Goal: Task Accomplishment & Management: Use online tool/utility

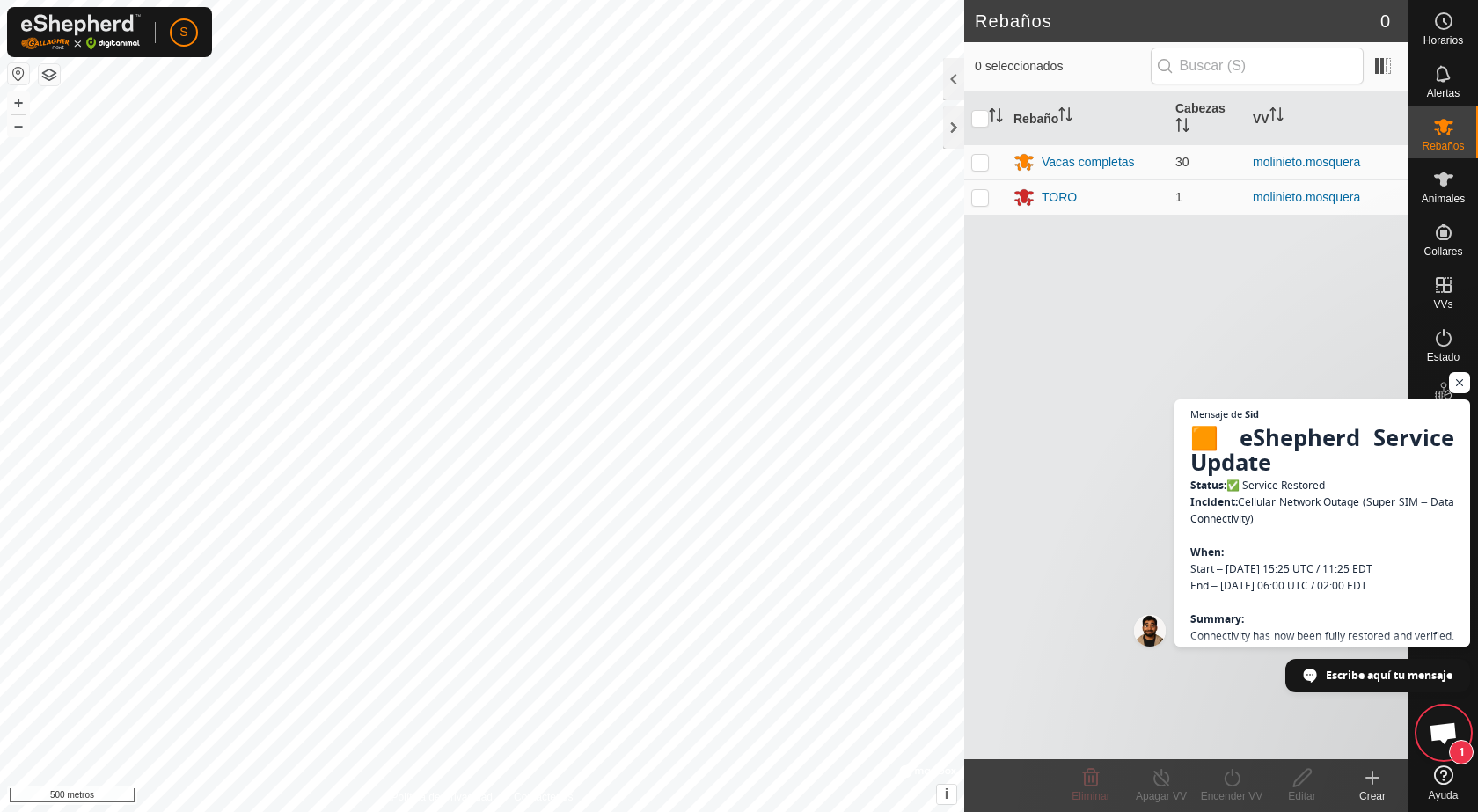
scroll to position [1354, 0]
click at [13, 72] on button "button" at bounding box center [19, 74] width 21 height 21
click at [1089, 487] on div "Rebaño [PERSON_NAME] Vacas completas 30 molinieto.[PERSON_NAME] TORO 1 moliniet…" at bounding box center [1186, 426] width 443 height 668
click at [1460, 380] on span "Chat abierto" at bounding box center [1459, 383] width 22 height 22
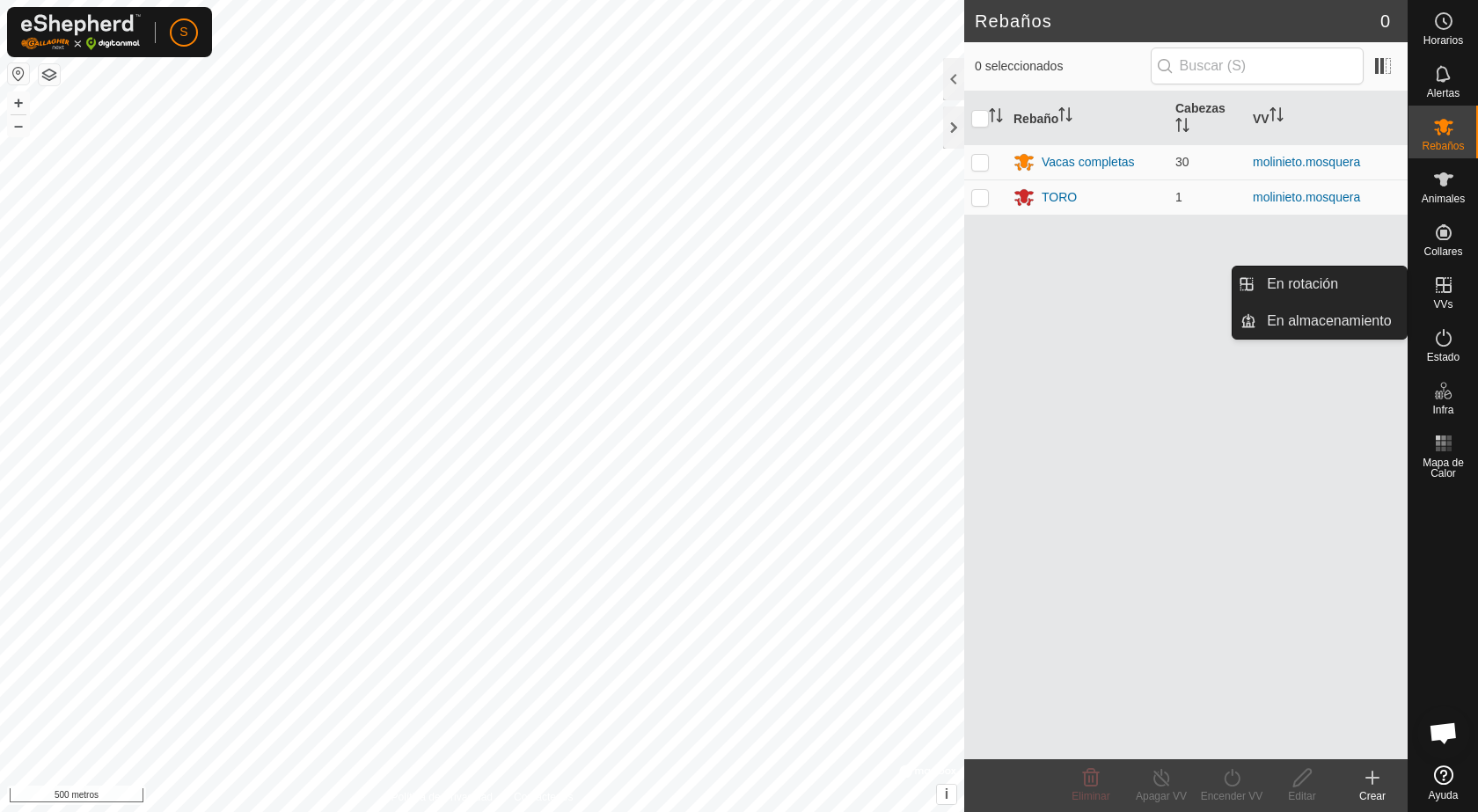
click at [1443, 291] on icon at bounding box center [1443, 285] width 16 height 16
click at [1362, 292] on link "En Rotación" at bounding box center [1331, 284] width 150 height 36
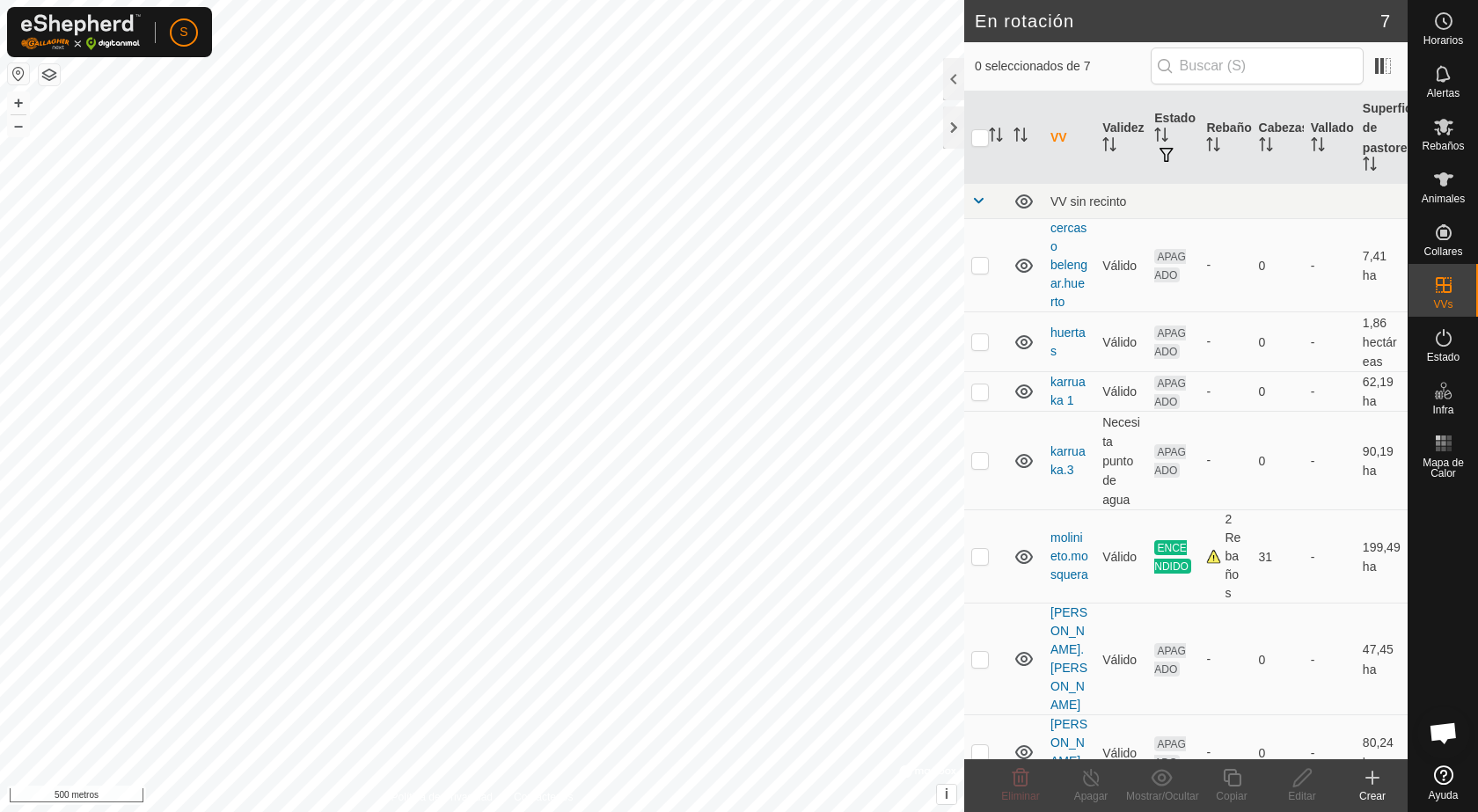
click at [1374, 775] on icon at bounding box center [1372, 778] width 21 height 21
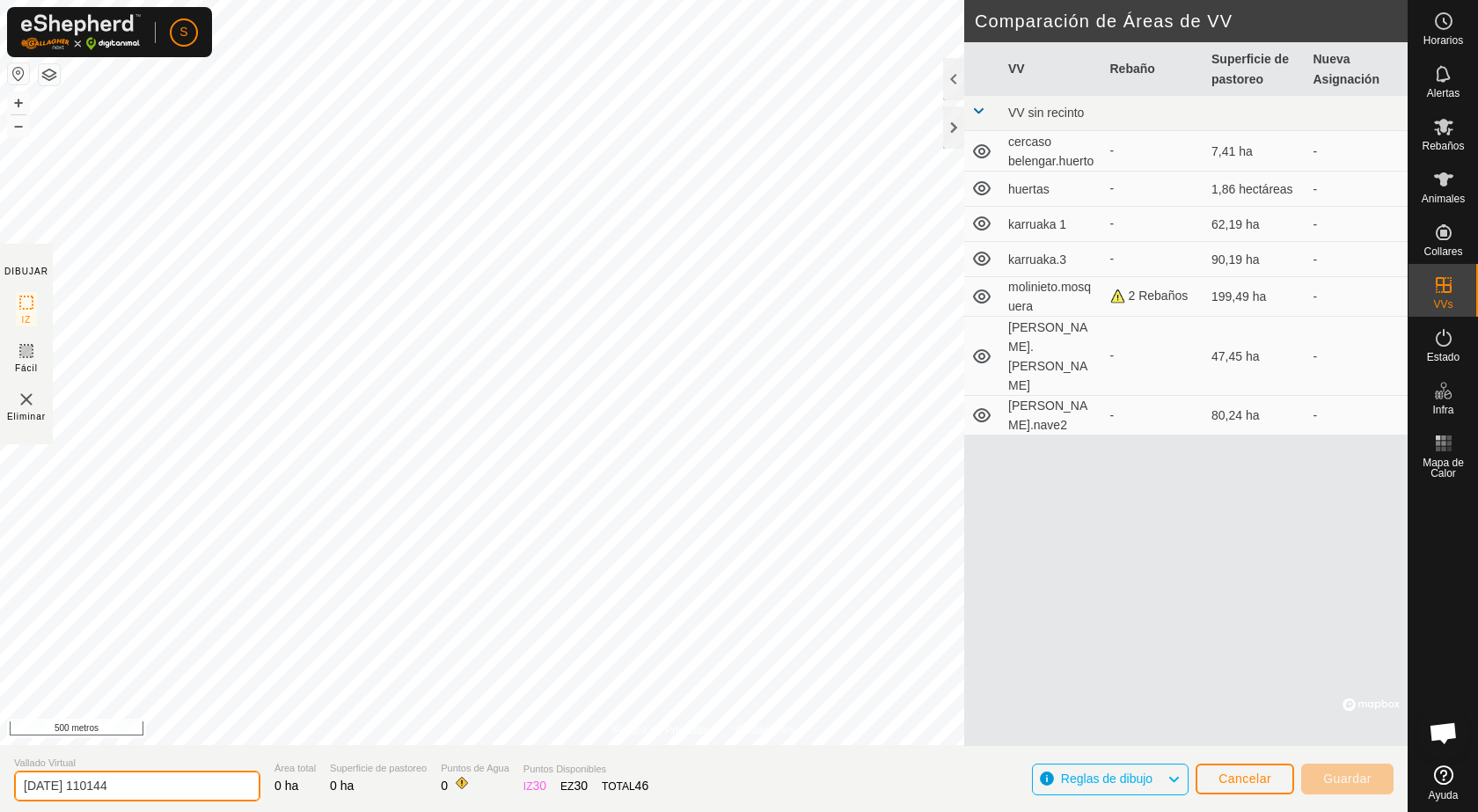
click at [141, 787] on input "[DATE] 110144" at bounding box center [137, 786] width 247 height 31
type input "2"
type input "pallaron"
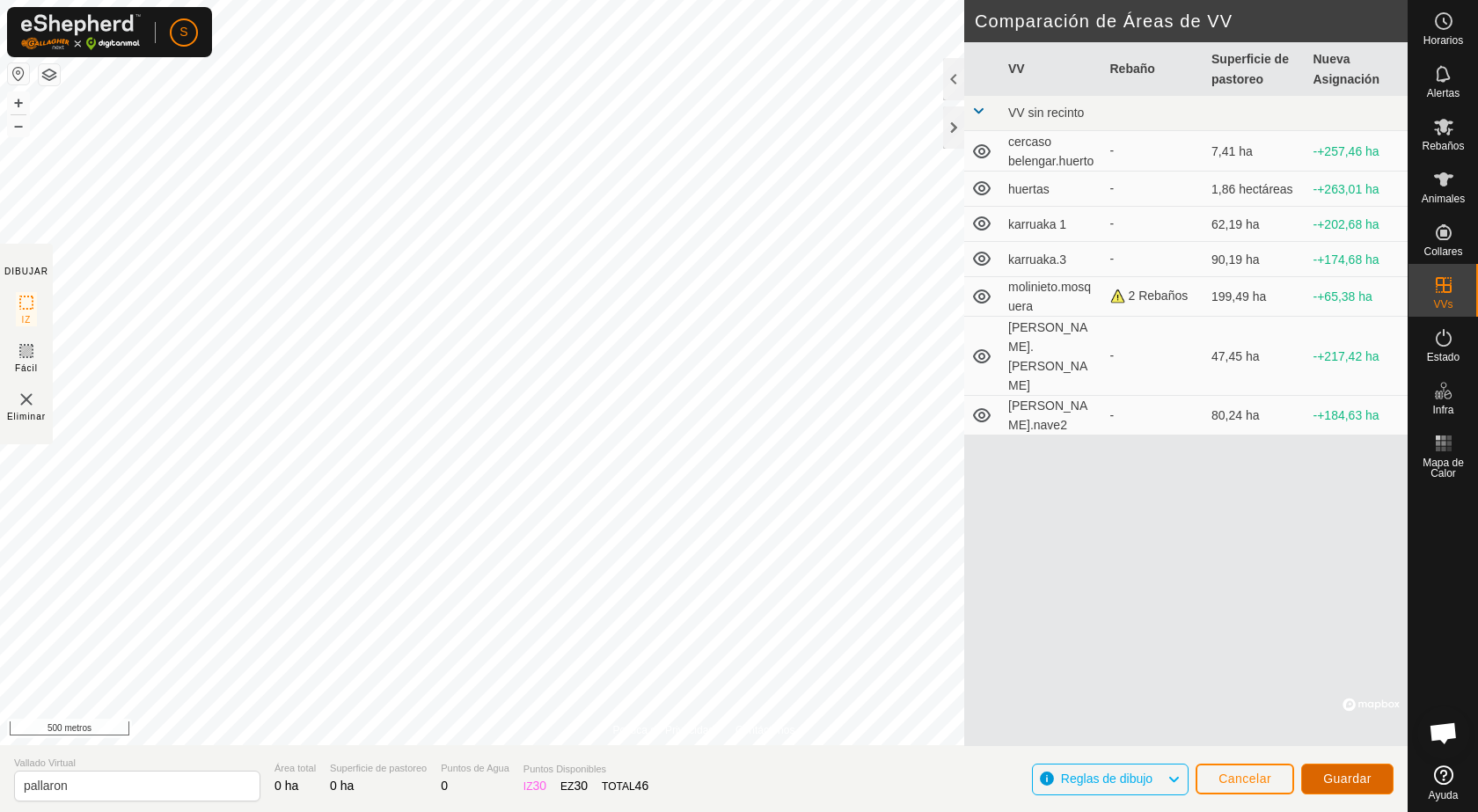
click at [1362, 775] on font "Guardar" at bounding box center [1347, 778] width 48 height 14
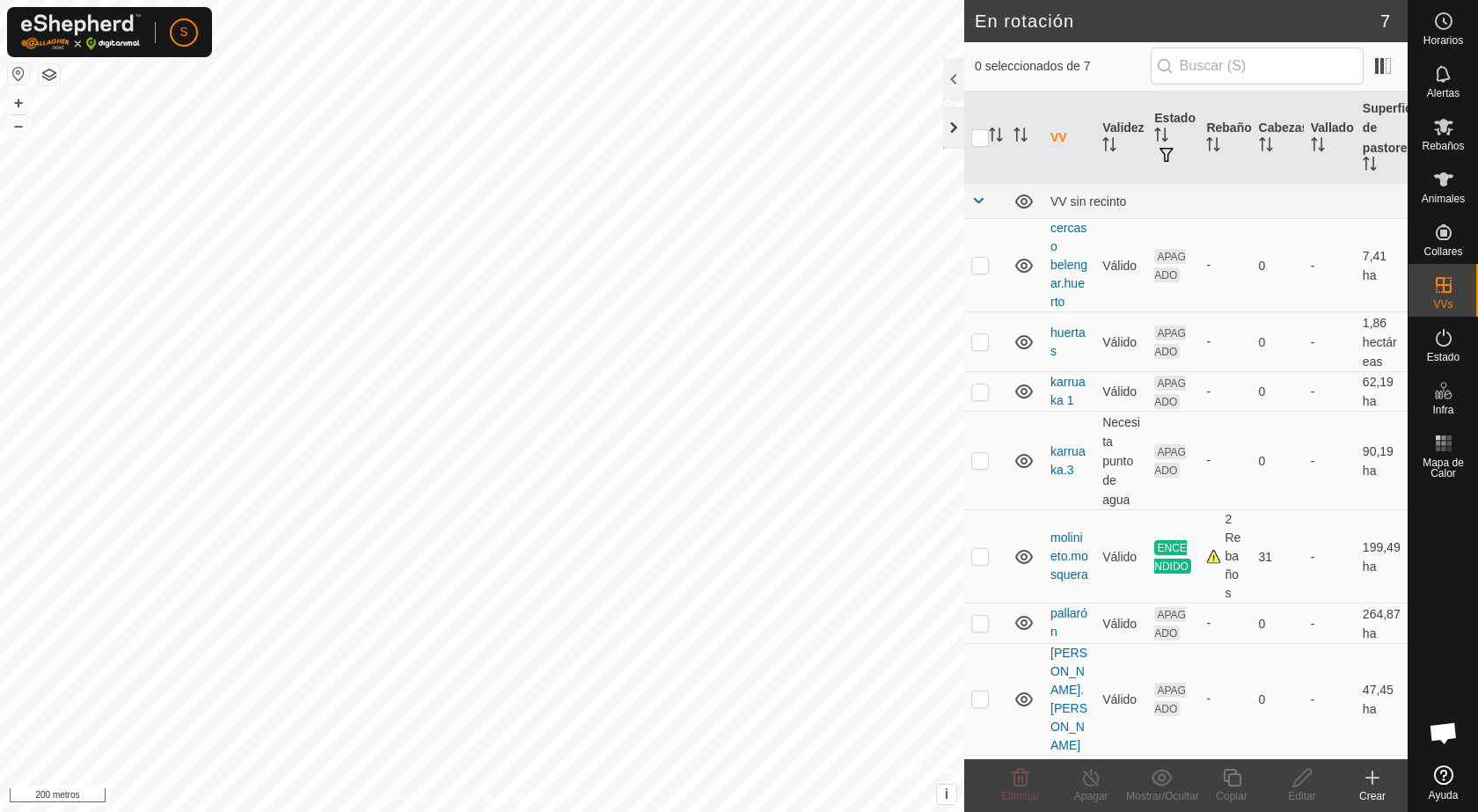
click at [953, 130] on div at bounding box center [954, 127] width 21 height 42
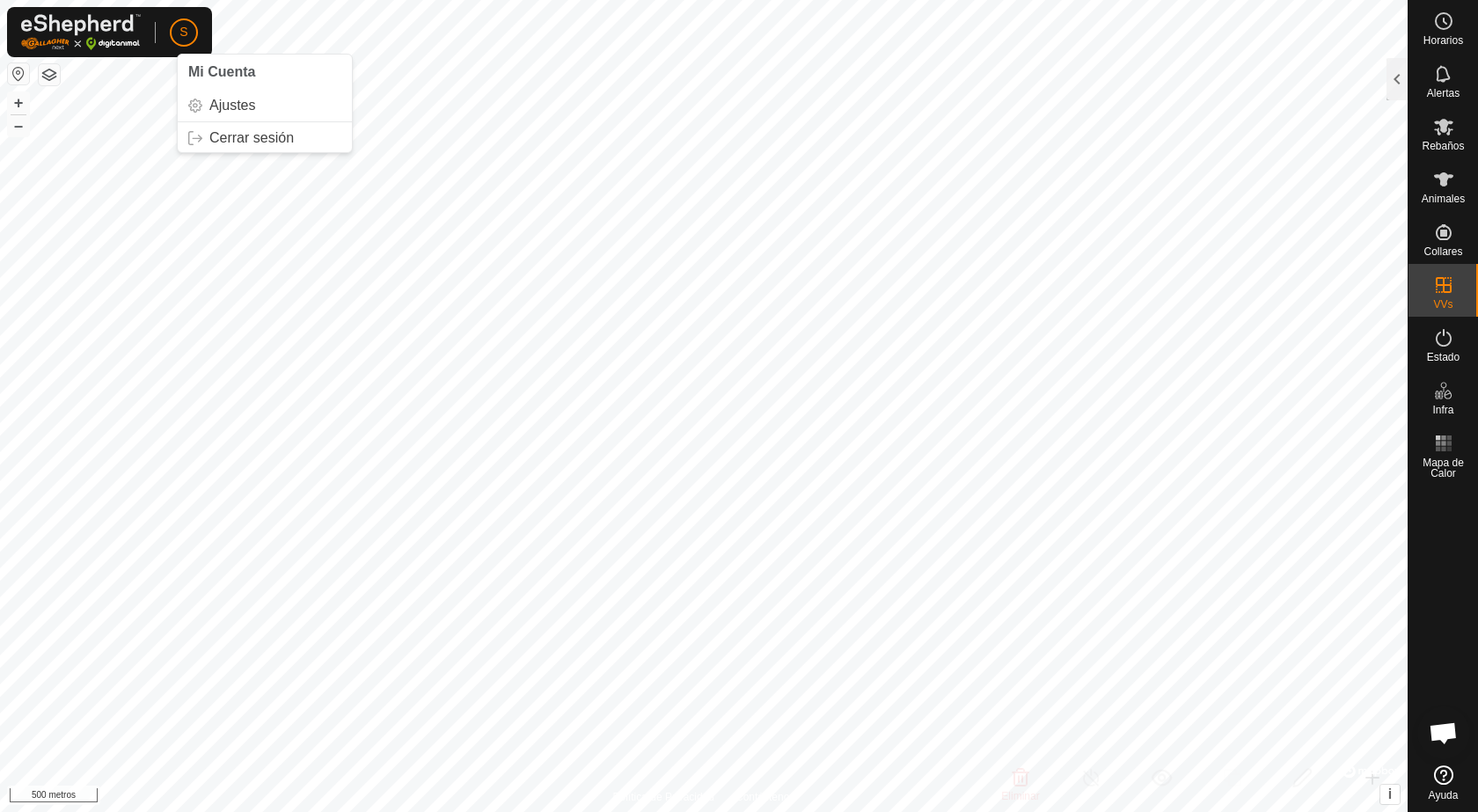
click at [184, 24] on span "S" at bounding box center [183, 32] width 8 height 19
click at [230, 140] on link "Cerrar sesión" at bounding box center [265, 138] width 175 height 28
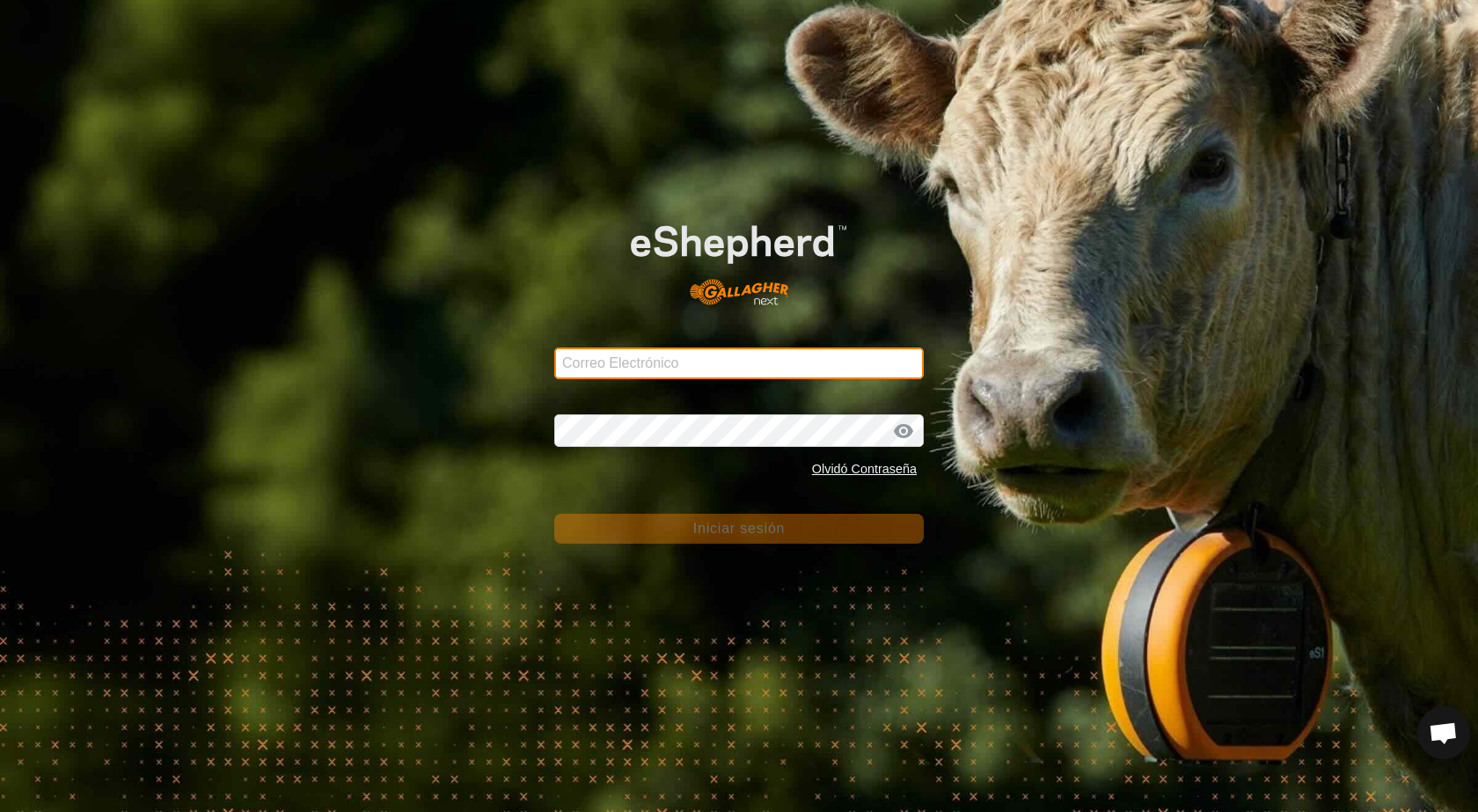
type input "[PERSON_NAME][EMAIL_ADDRESS][DOMAIN_NAME]"
